Goal: Task Accomplishment & Management: Complete application form

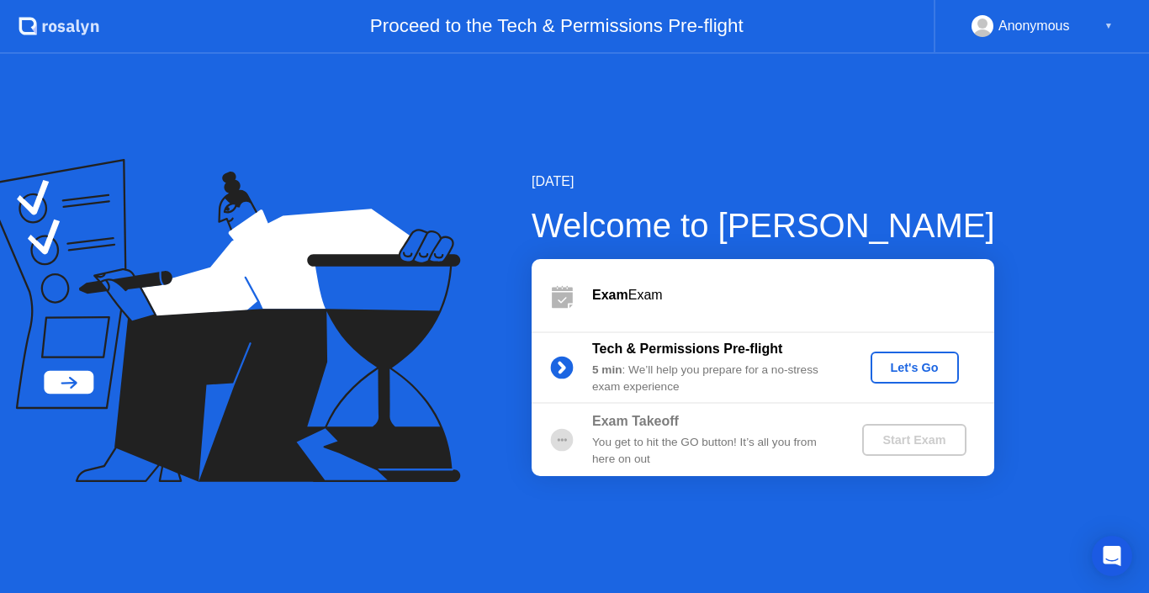
click at [910, 369] on div "Let's Go" at bounding box center [915, 367] width 75 height 13
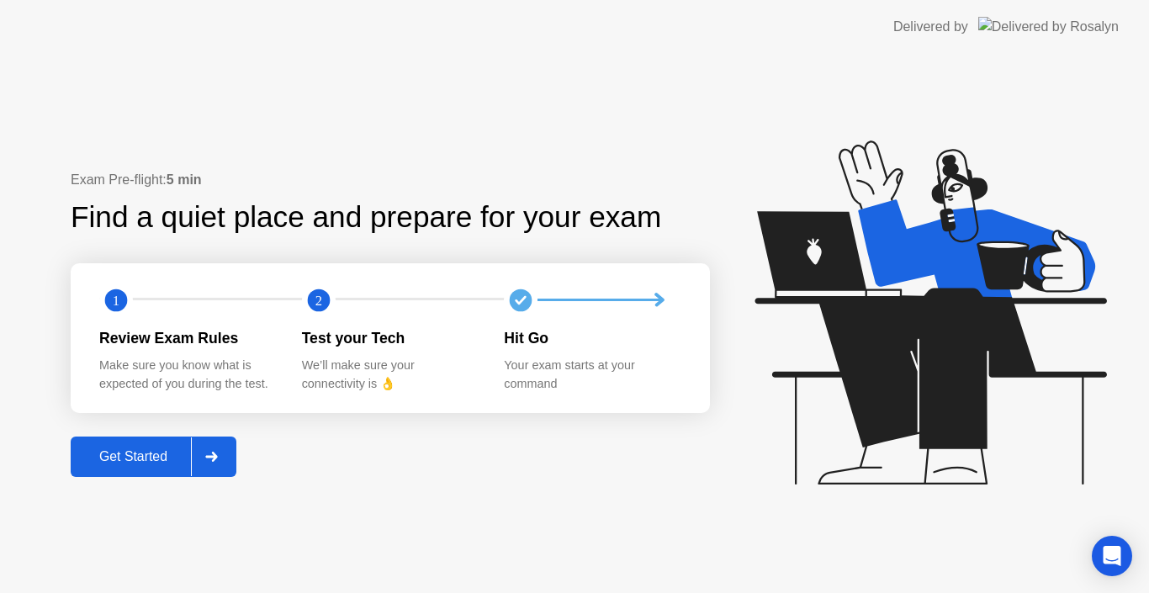
click at [214, 456] on icon at bounding box center [211, 457] width 13 height 10
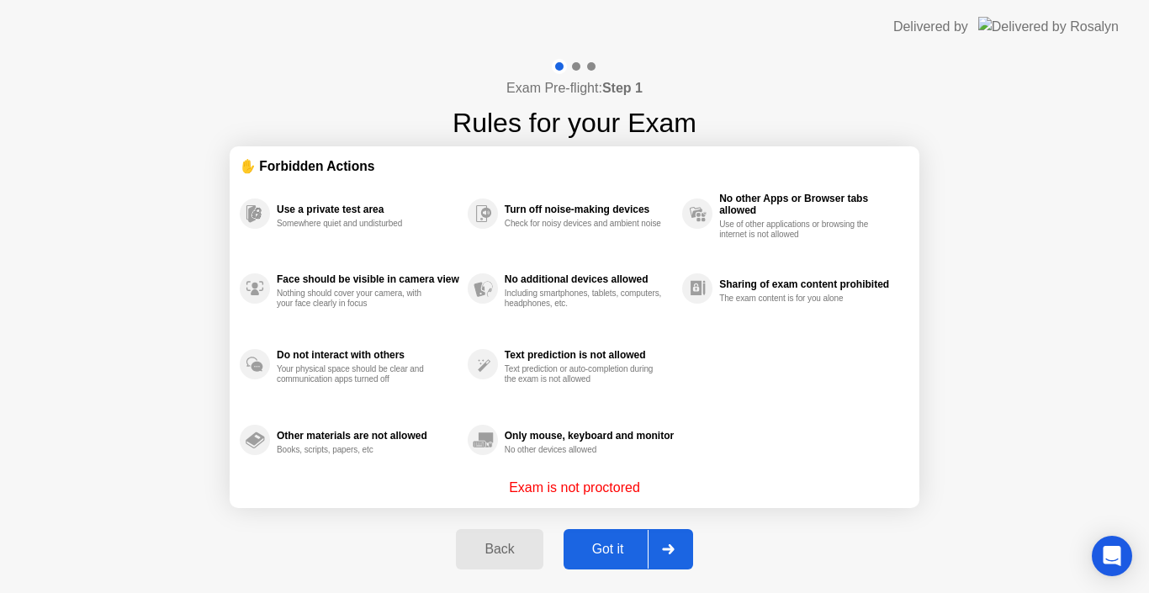
click at [595, 553] on div "Got it" at bounding box center [608, 549] width 79 height 15
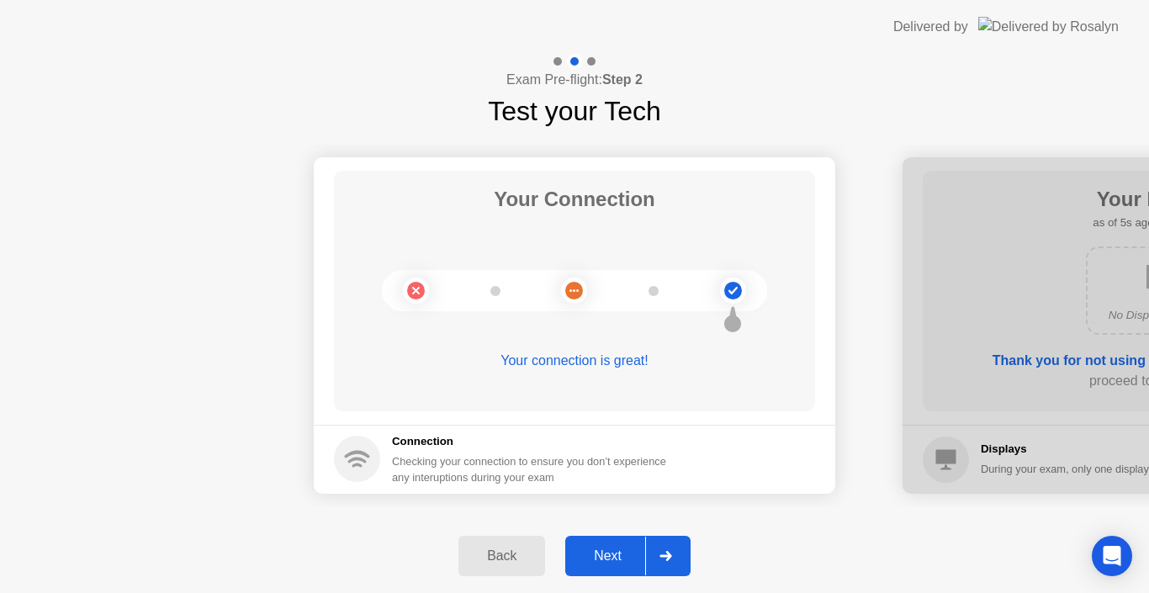
click at [606, 558] on div "Next" at bounding box center [608, 556] width 75 height 15
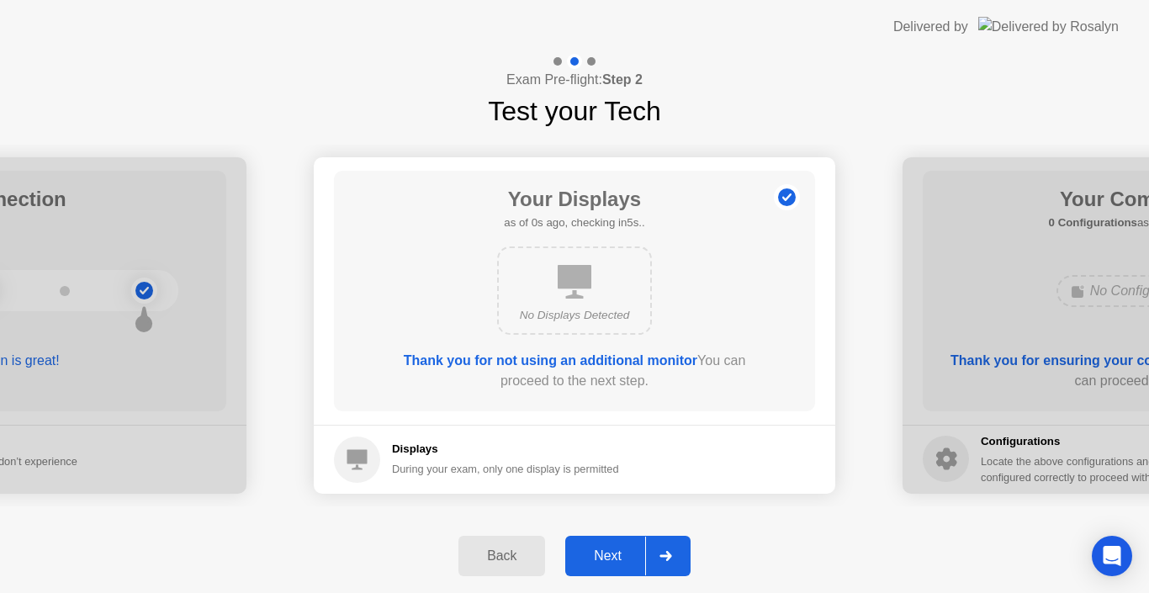
click at [614, 558] on div "Next" at bounding box center [608, 556] width 75 height 15
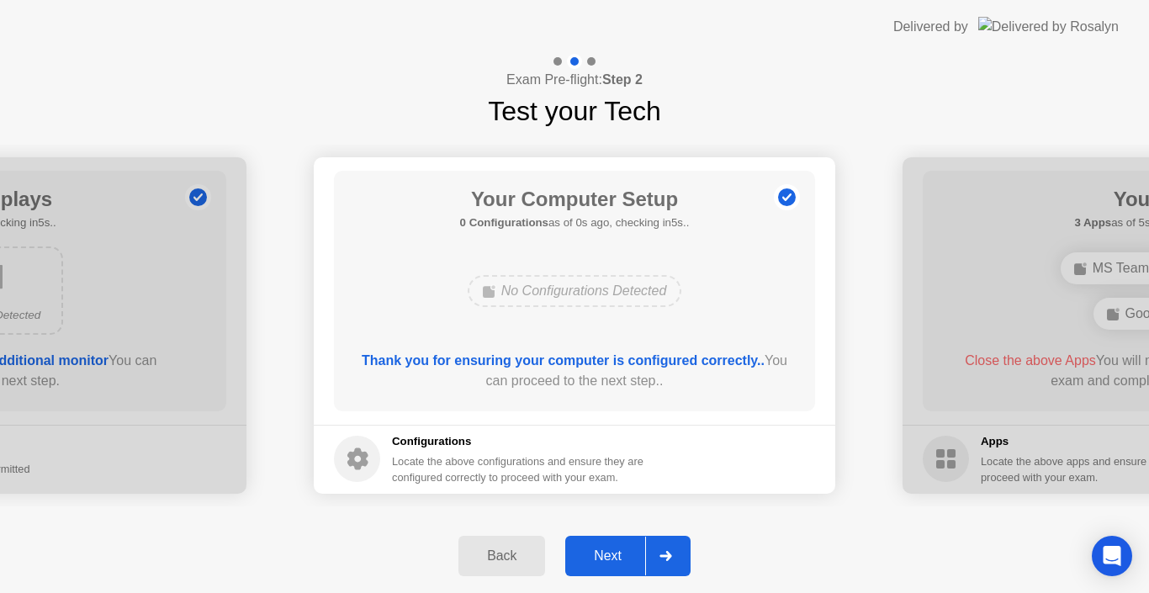
click at [613, 554] on div "Next" at bounding box center [608, 556] width 75 height 15
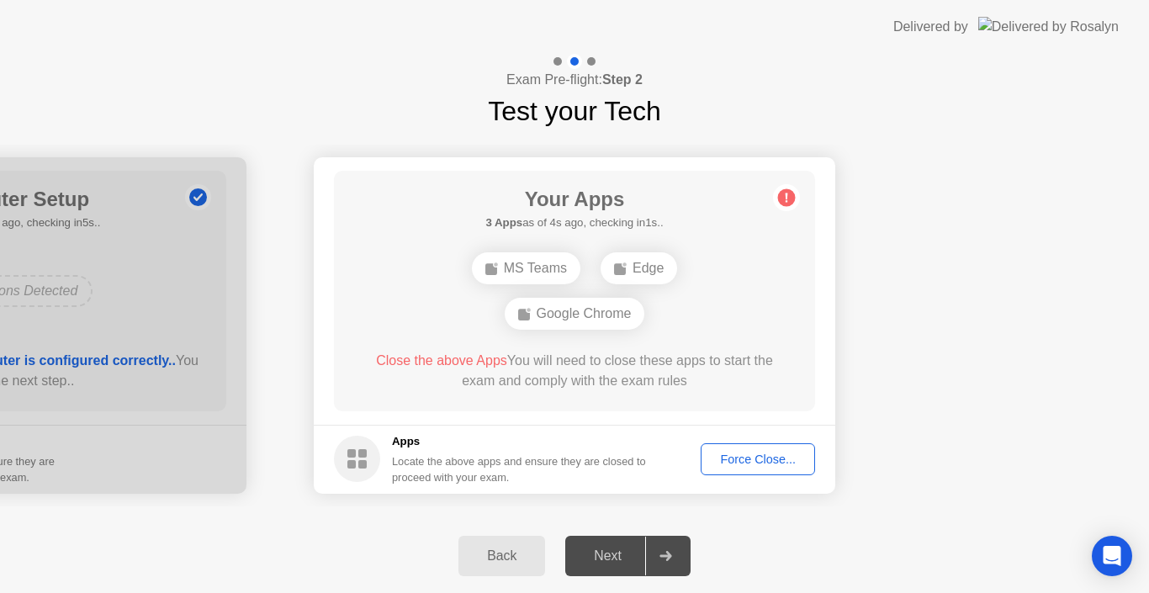
click at [719, 459] on div "Force Close..." at bounding box center [758, 459] width 103 height 13
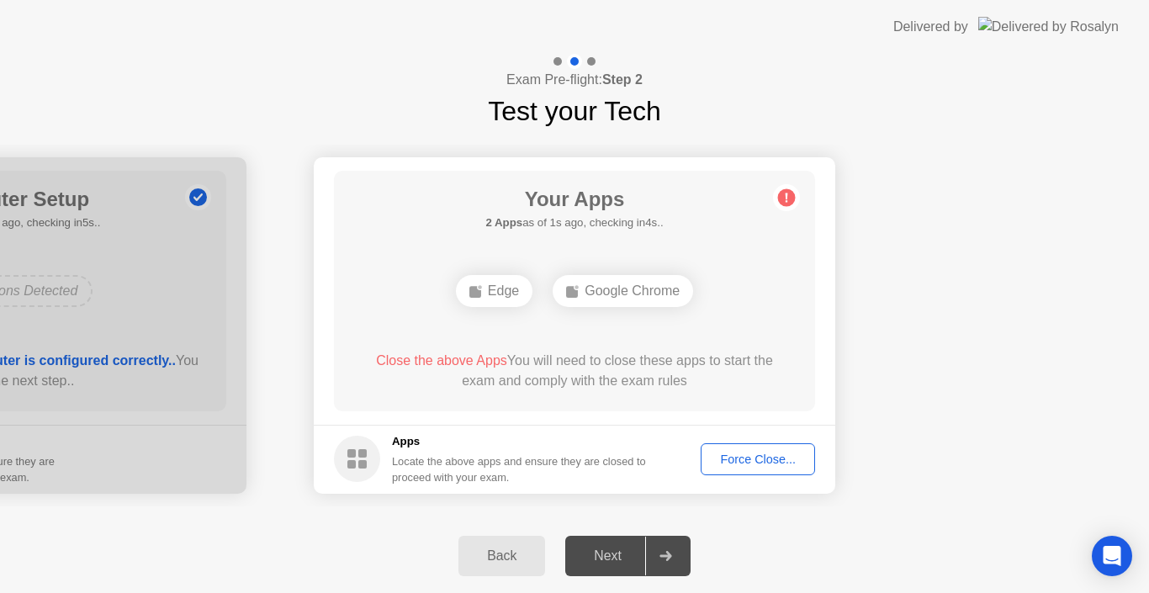
click at [741, 449] on button "Force Close..." at bounding box center [758, 459] width 114 height 32
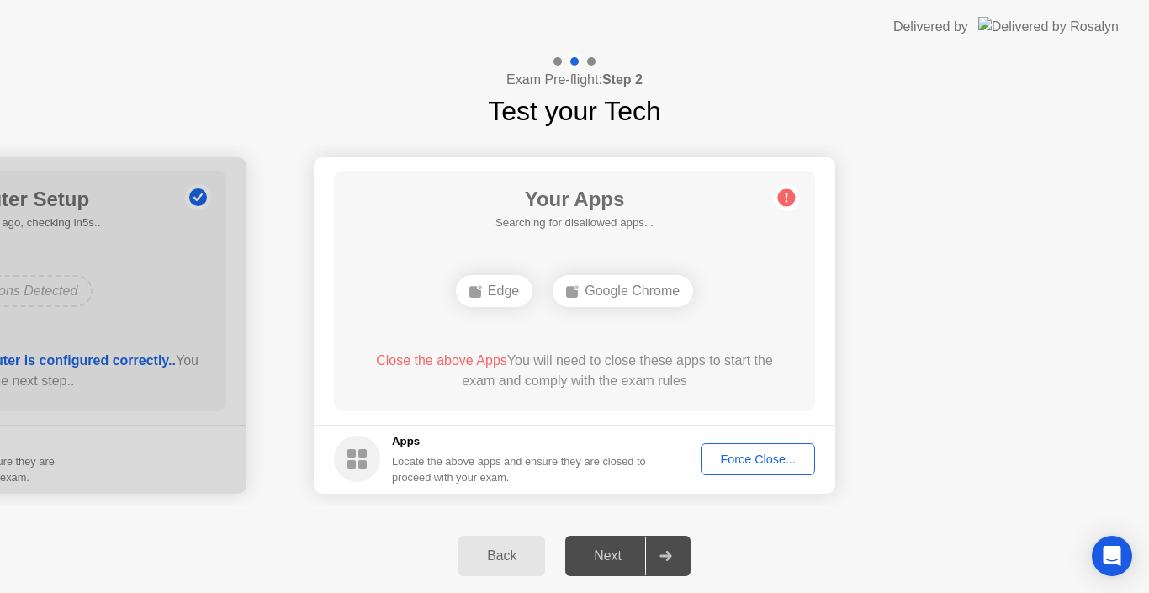
click at [753, 455] on div "Force Close..." at bounding box center [758, 459] width 103 height 13
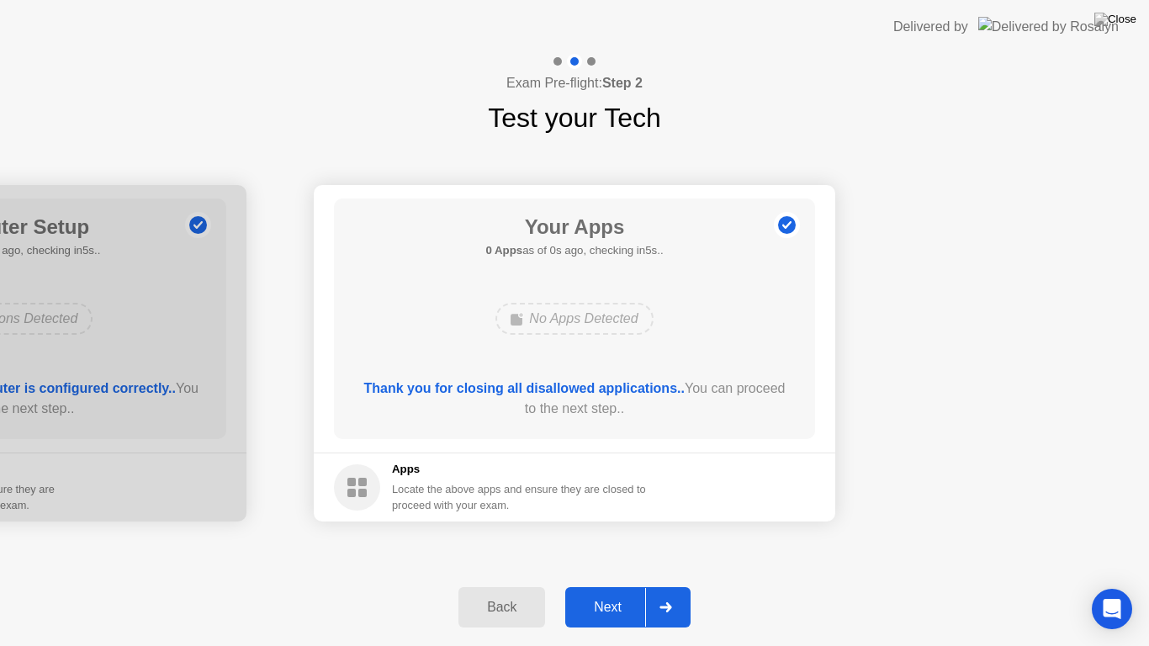
click at [622, 592] on div "Next" at bounding box center [608, 607] width 75 height 15
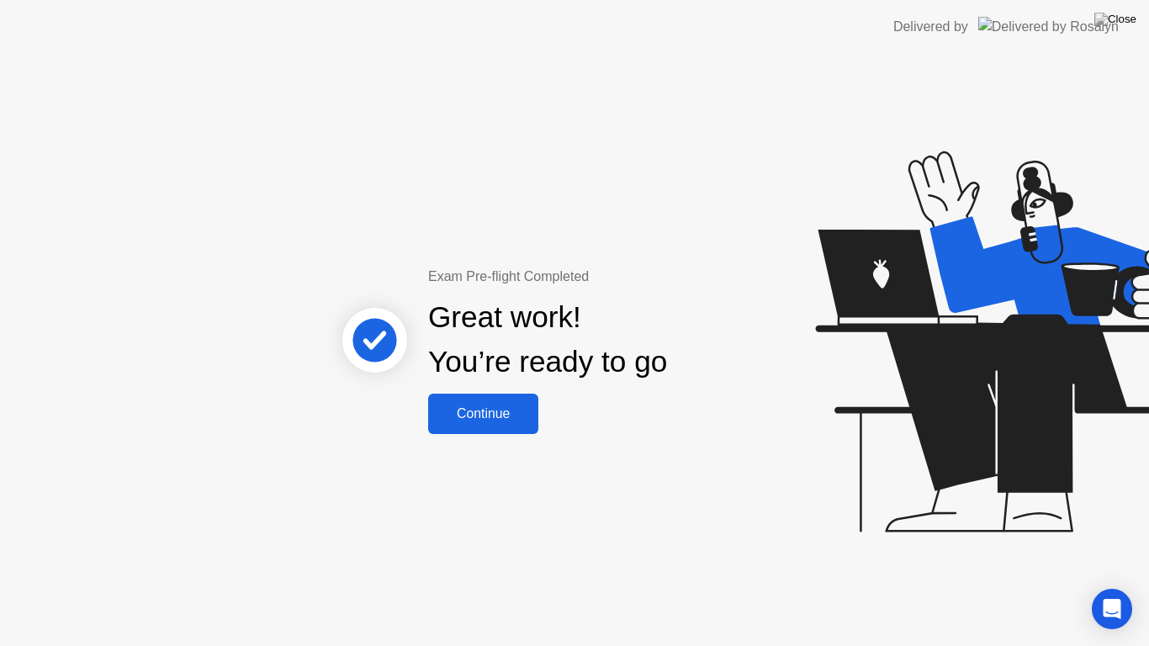
click at [512, 412] on div "Continue" at bounding box center [483, 413] width 100 height 15
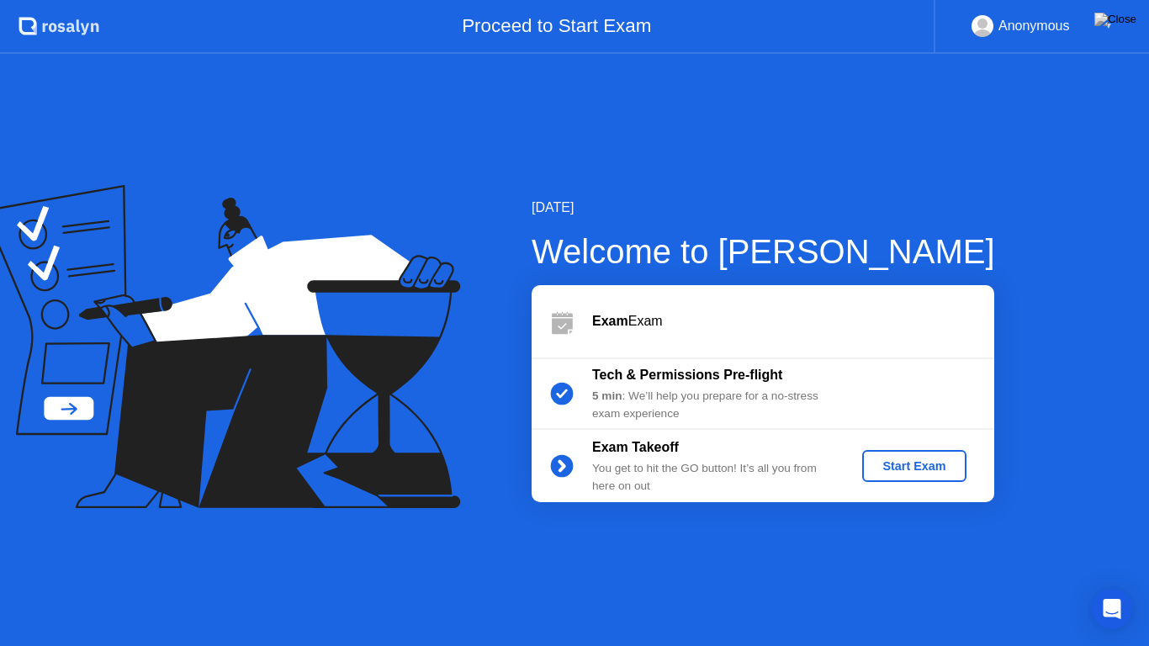
click at [945, 467] on div "Start Exam" at bounding box center [914, 465] width 90 height 13
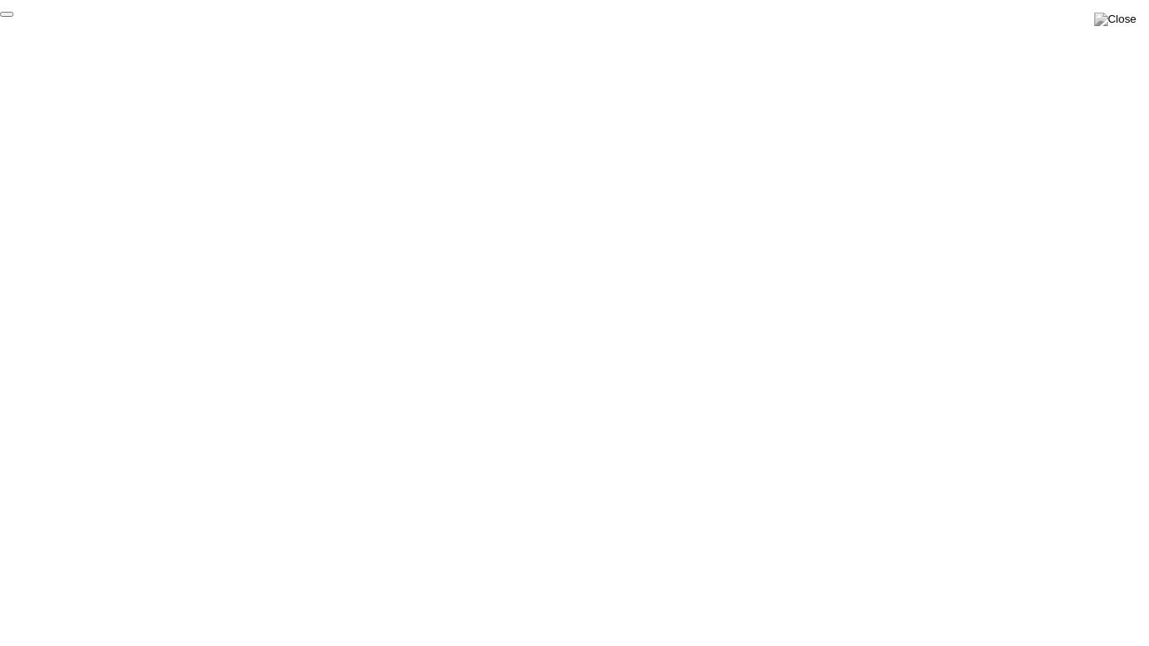
click div "End Proctoring Session"
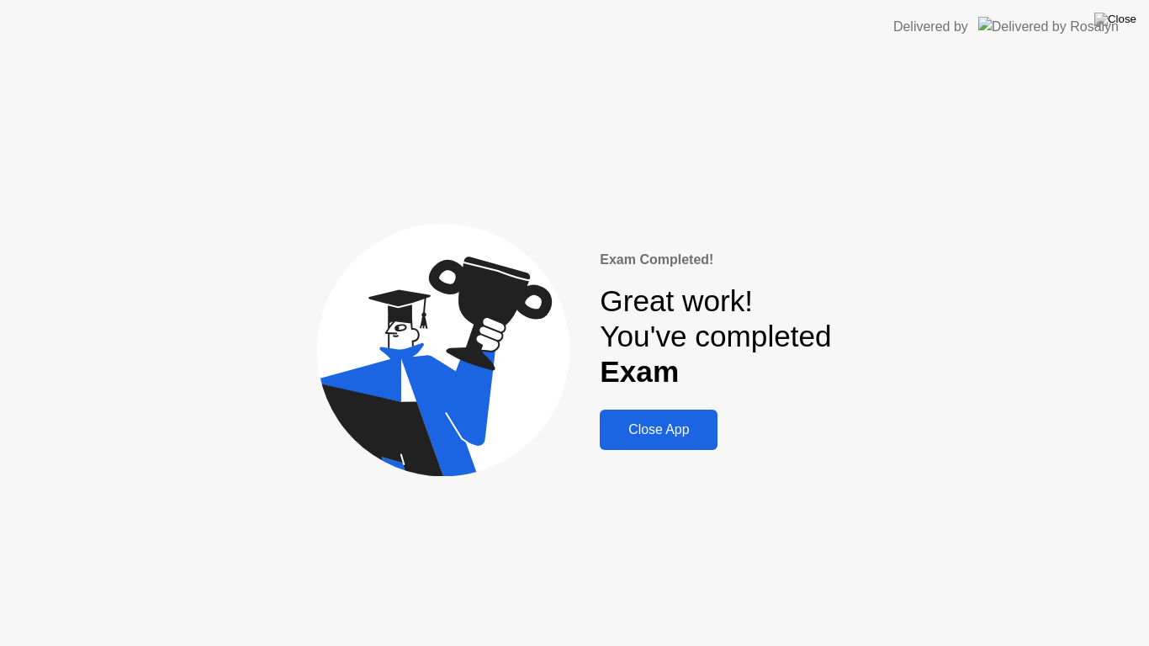
click at [655, 415] on button "Close App" at bounding box center [659, 430] width 118 height 40
